Goal: Task Accomplishment & Management: Use online tool/utility

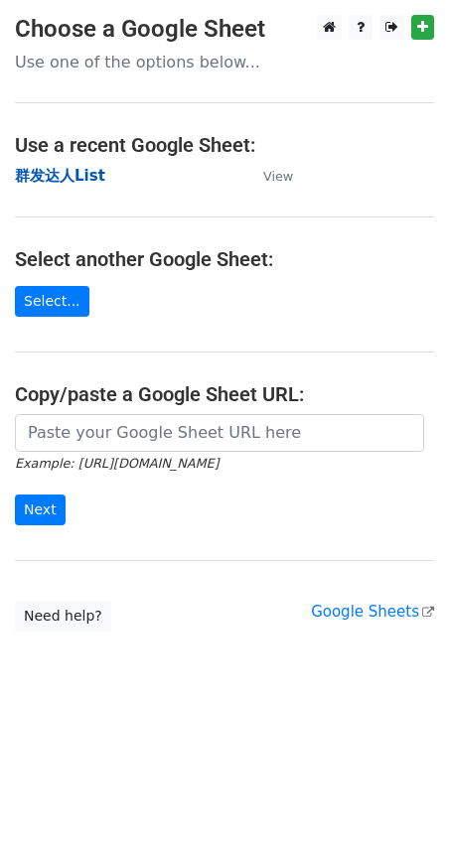
click at [77, 176] on strong "群发达人List" at bounding box center [60, 176] width 90 height 18
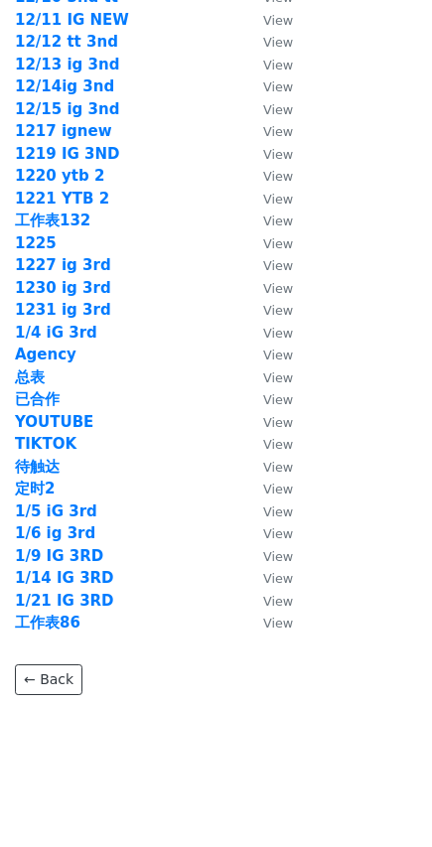
scroll to position [2726, 0]
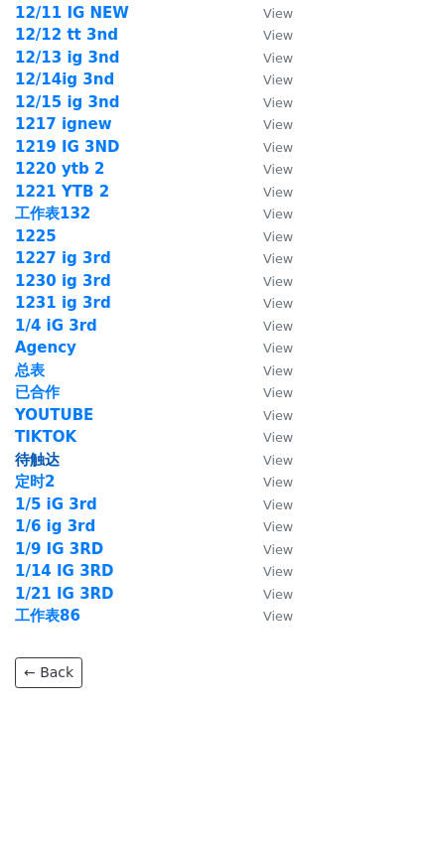
click at [37, 455] on strong "待触达" at bounding box center [37, 460] width 45 height 18
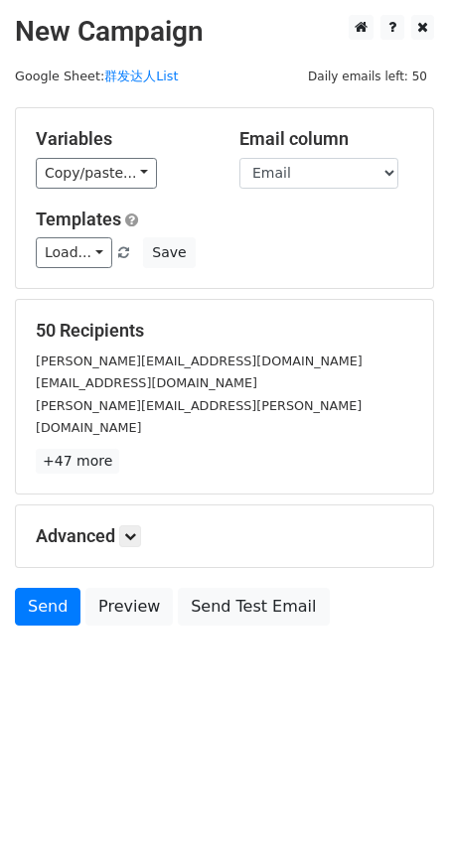
click at [66, 189] on div "Variables Copy/paste... {{ID}} {{Email}} {{Name}} Email column ID Email Name Te…" at bounding box center [224, 198] width 417 height 180
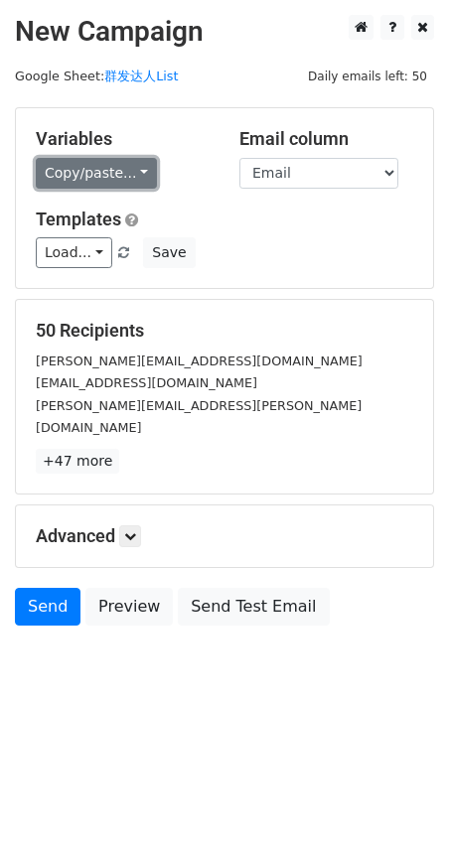
click at [82, 180] on link "Copy/paste..." at bounding box center [96, 173] width 121 height 31
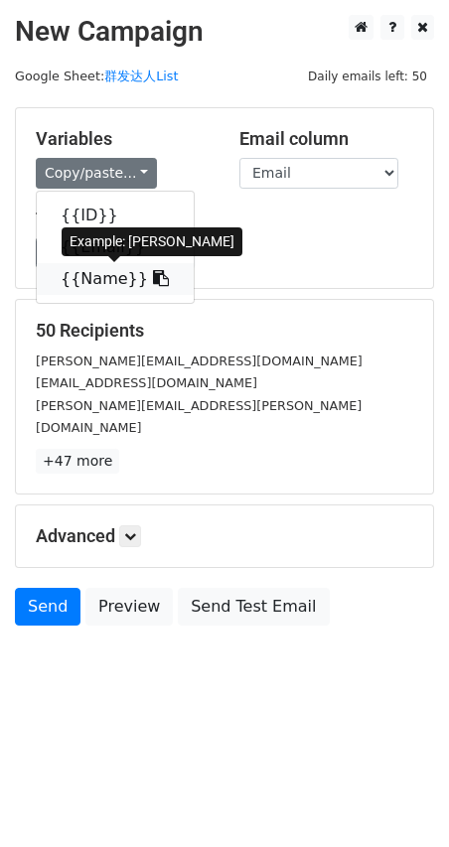
click at [127, 283] on link "{{Name}}" at bounding box center [115, 279] width 157 height 32
